Goal: Information Seeking & Learning: Learn about a topic

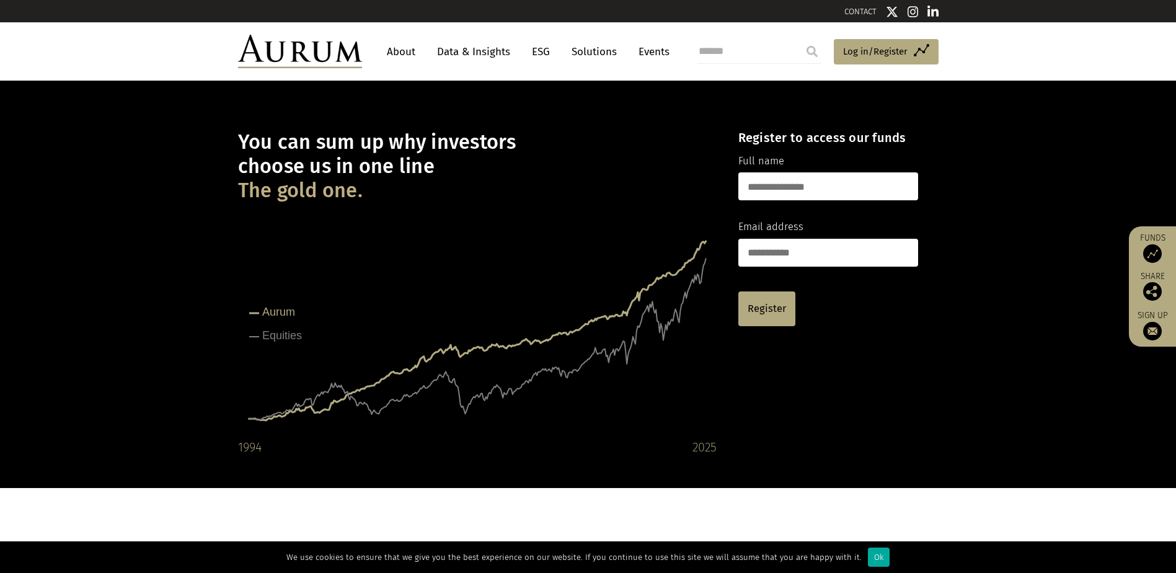
click at [405, 50] on link "About" at bounding box center [400, 51] width 41 height 23
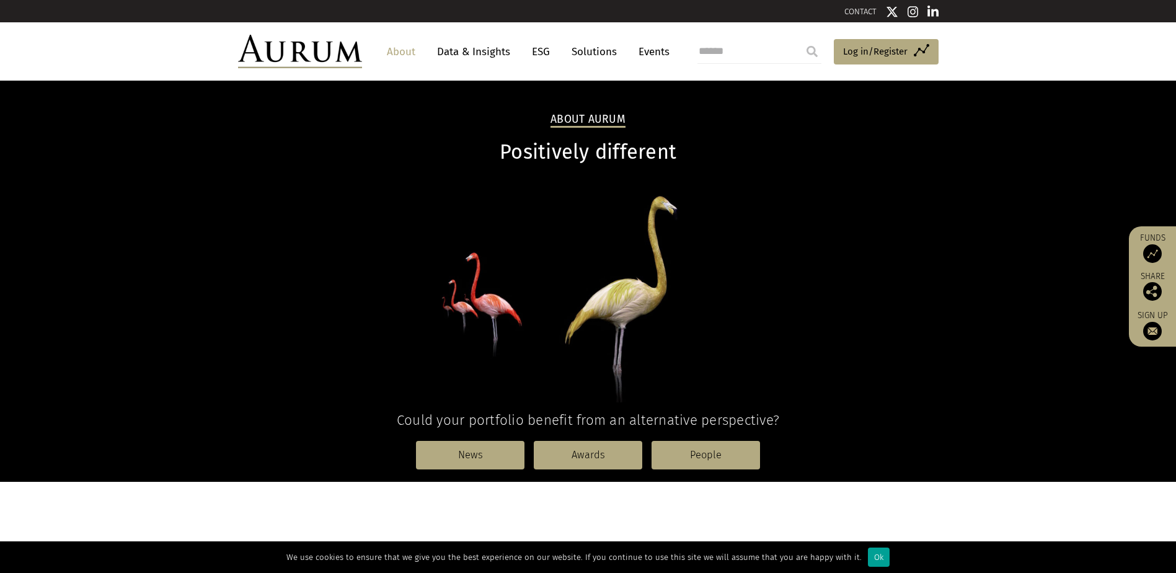
click at [872, 558] on div "Ok" at bounding box center [879, 556] width 22 height 19
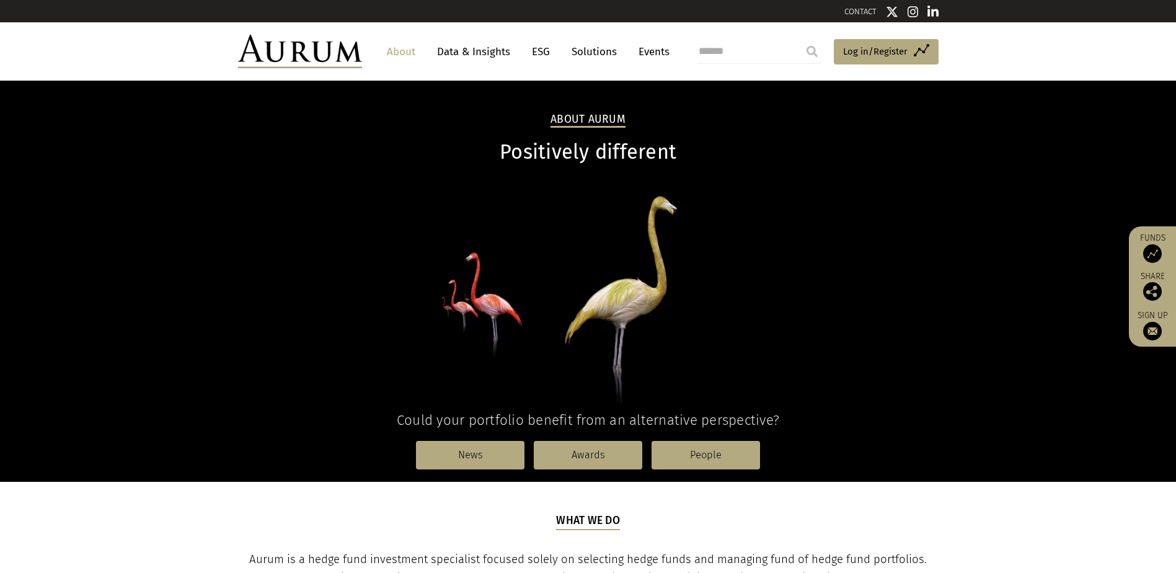
click at [400, 55] on link "About" at bounding box center [400, 51] width 41 height 23
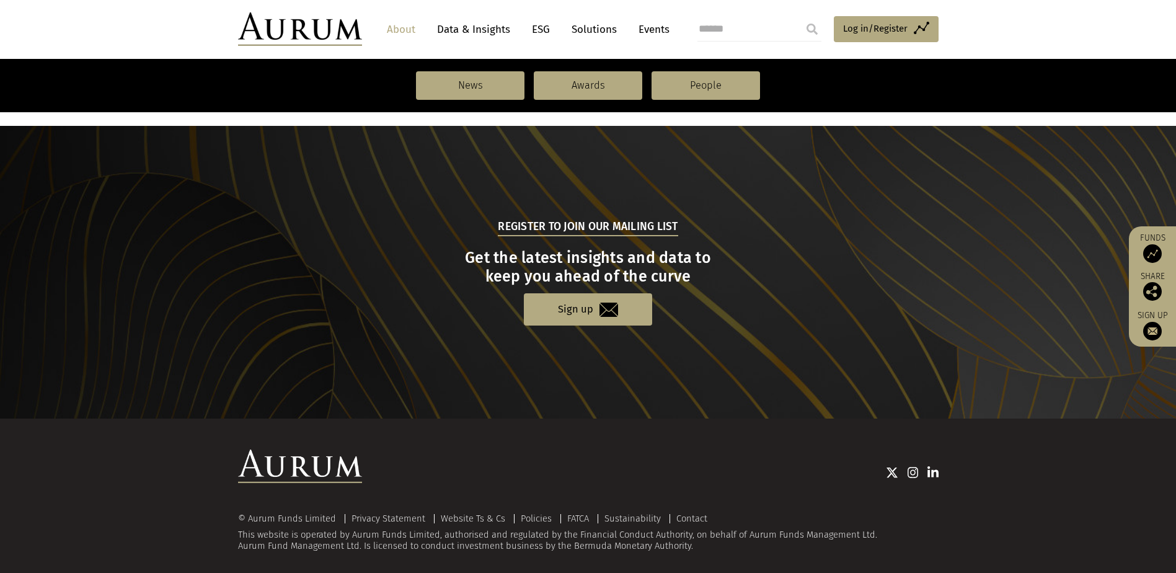
scroll to position [1277, 0]
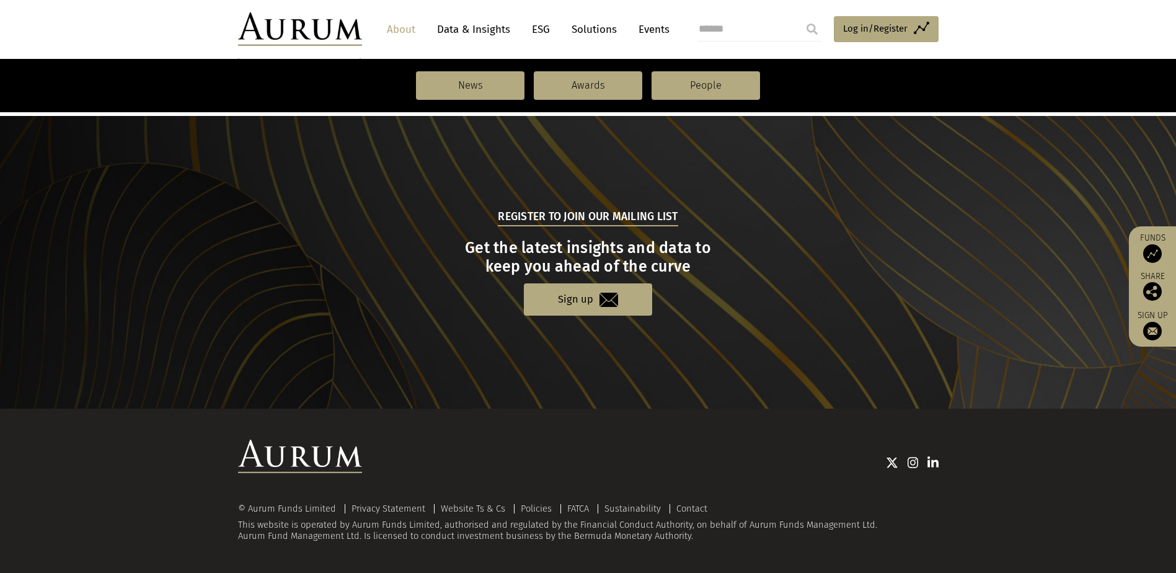
click at [406, 29] on link "About" at bounding box center [400, 29] width 41 height 23
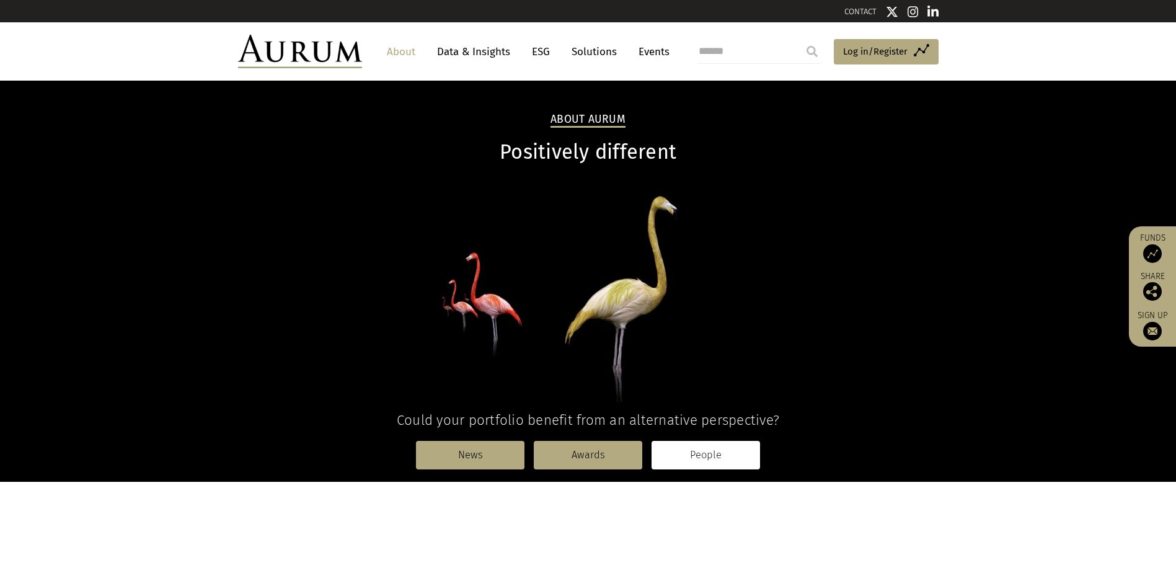
click at [705, 465] on link "People" at bounding box center [705, 455] width 108 height 29
